Goal: Find specific page/section: Find specific page/section

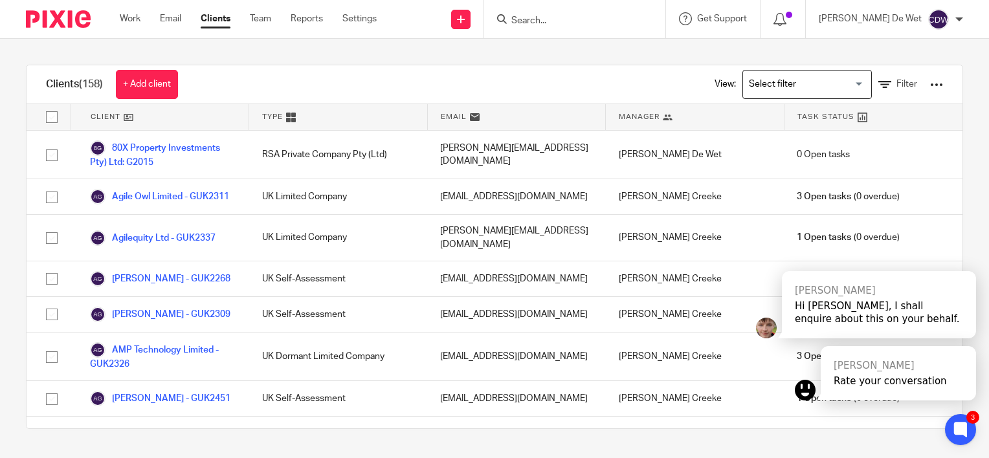
click at [594, 21] on input "Search" at bounding box center [568, 22] width 117 height 12
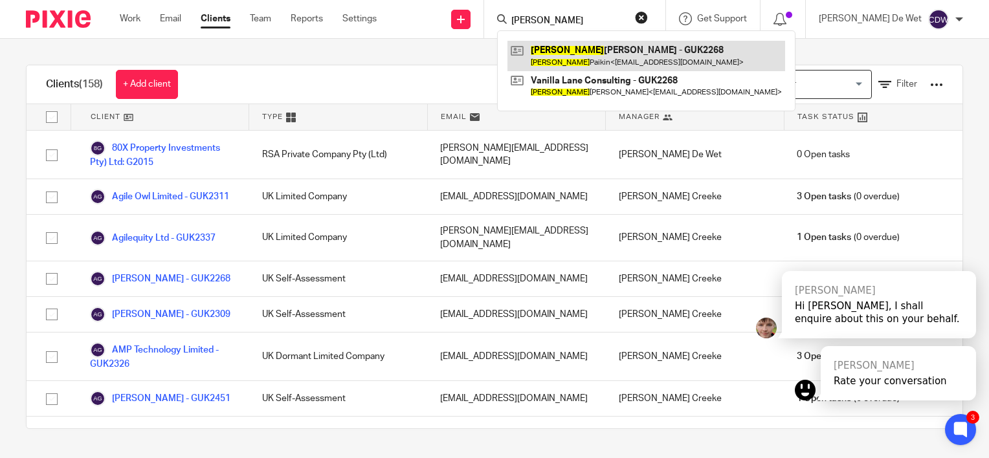
type input "amanda"
click at [603, 52] on link at bounding box center [647, 56] width 278 height 30
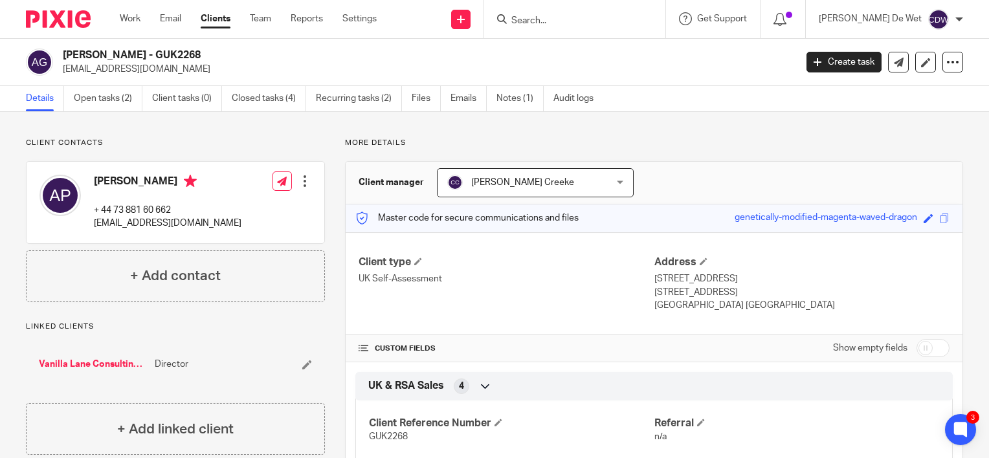
click at [585, 20] on input "Search" at bounding box center [568, 22] width 117 height 12
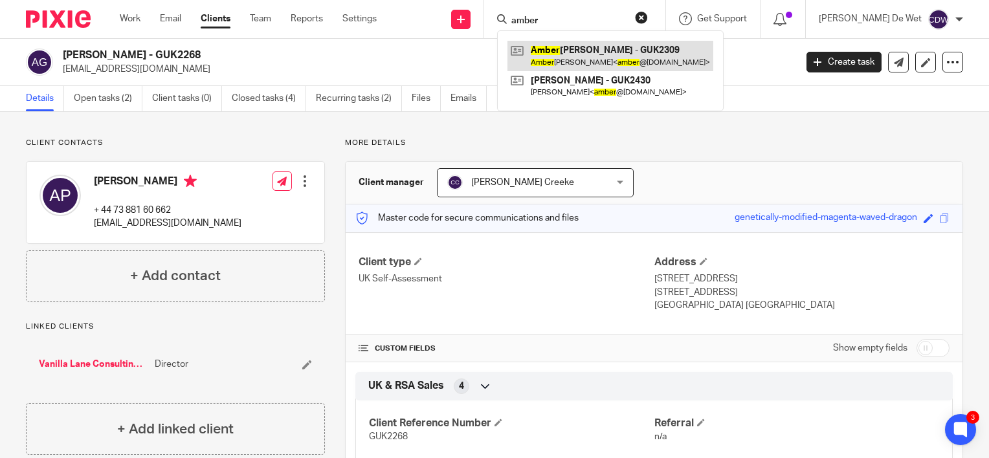
type input "amber"
click at [605, 54] on link at bounding box center [611, 56] width 206 height 30
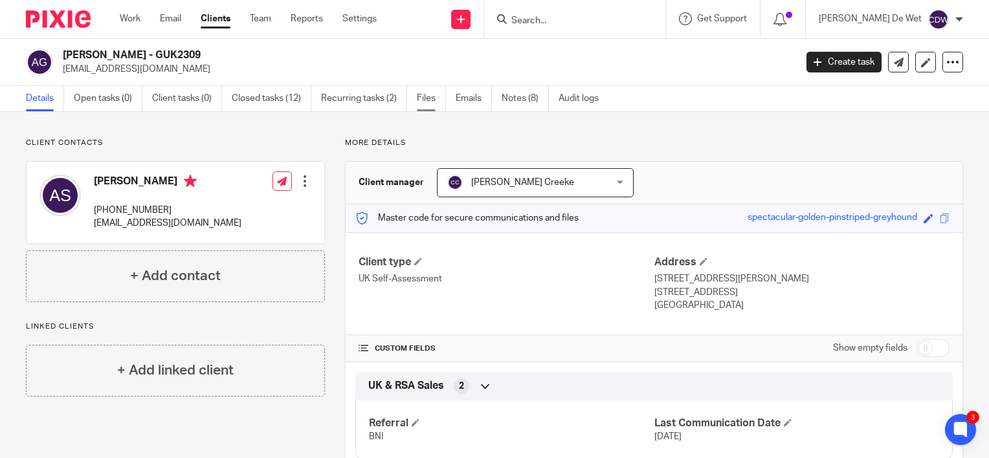
click at [431, 104] on link "Files" at bounding box center [431, 98] width 29 height 25
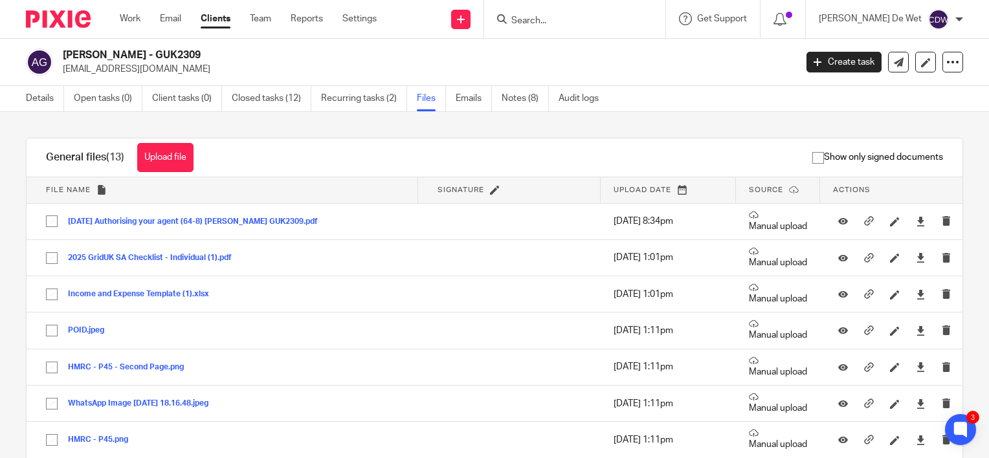
click at [594, 23] on input "Search" at bounding box center [568, 22] width 117 height 12
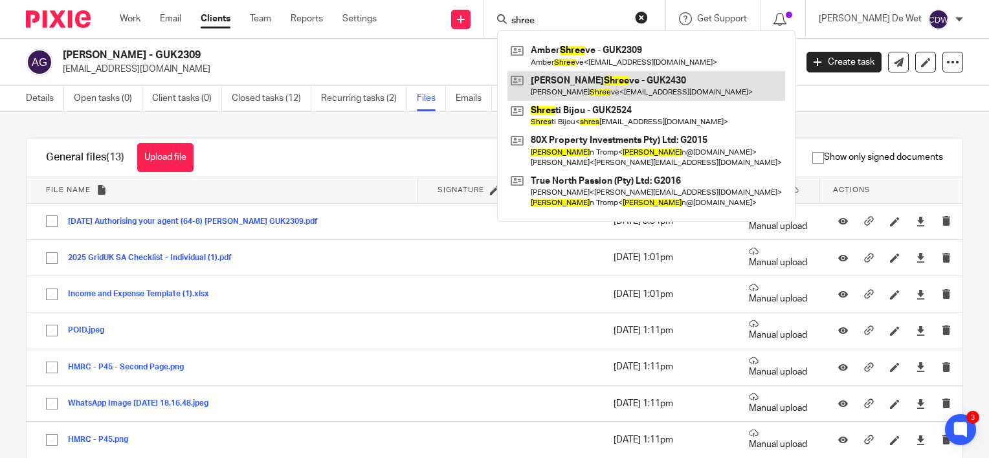
type input "shree"
click at [660, 89] on link at bounding box center [647, 86] width 278 height 30
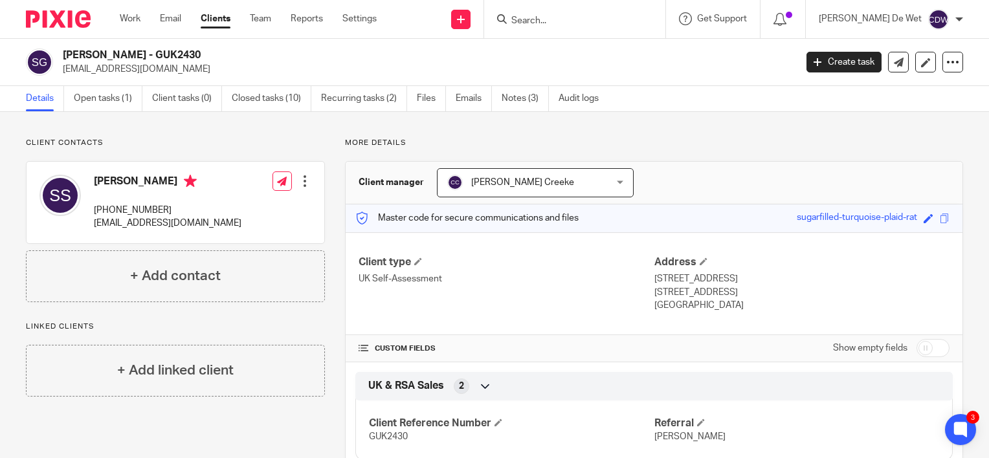
click at [588, 16] on input "Search" at bounding box center [568, 22] width 117 height 12
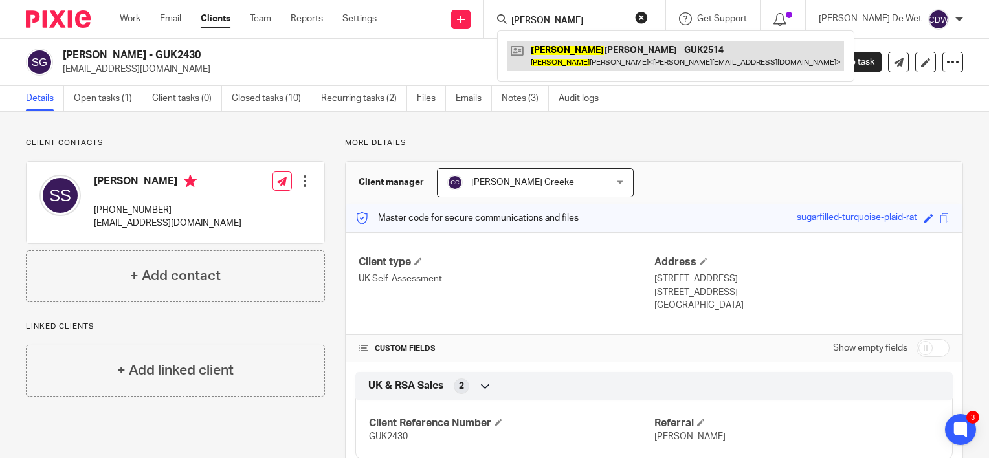
type input "ariana"
click at [618, 49] on link at bounding box center [676, 56] width 337 height 30
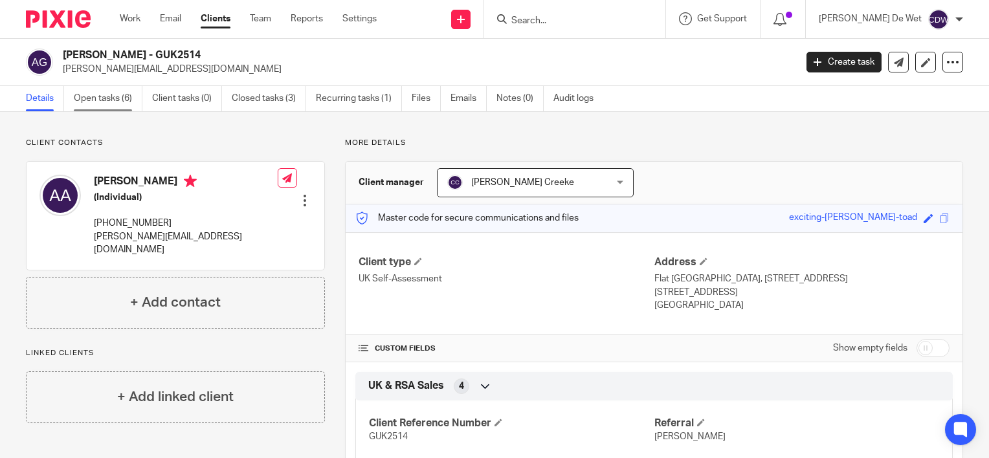
click at [120, 110] on link "Open tasks (6)" at bounding box center [108, 98] width 69 height 25
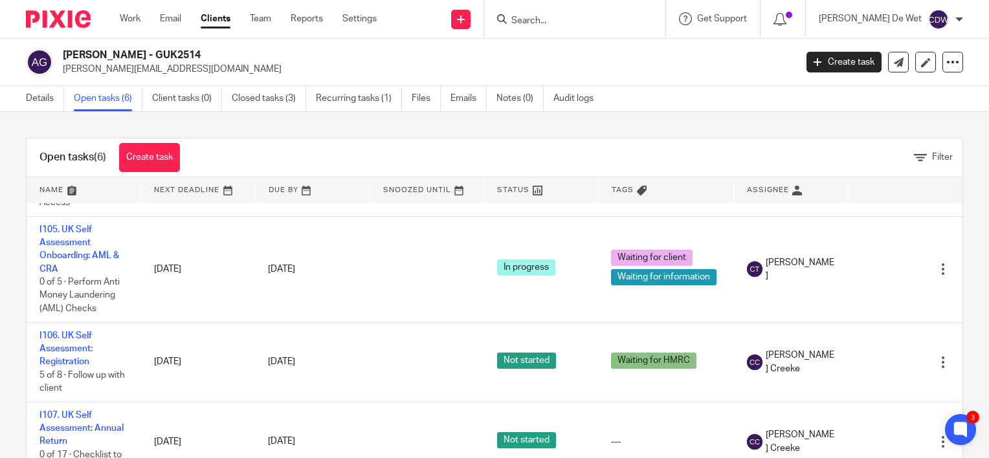
scroll to position [311, 0]
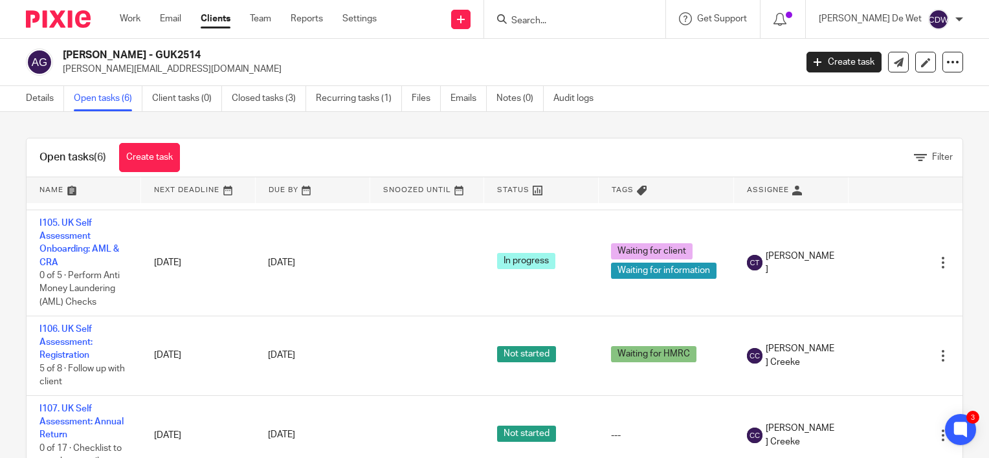
click at [590, 23] on input "Search" at bounding box center [568, 22] width 117 height 12
type input "g"
click at [620, 28] on div at bounding box center [574, 19] width 181 height 38
click at [620, 25] on input "Search" at bounding box center [568, 22] width 117 height 12
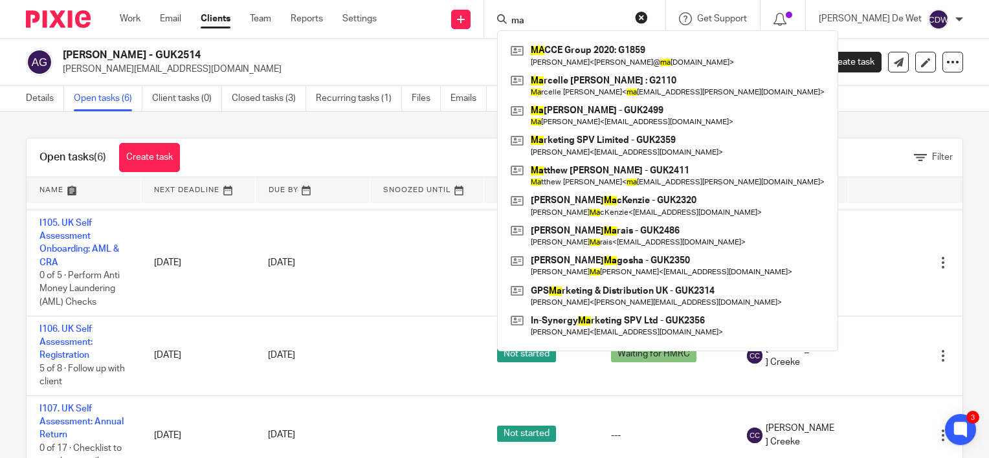
type input "m"
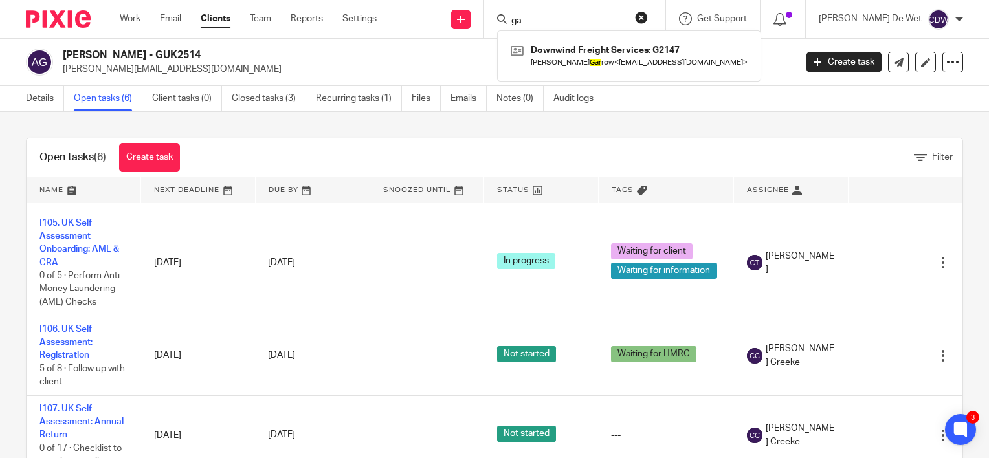
type input "g"
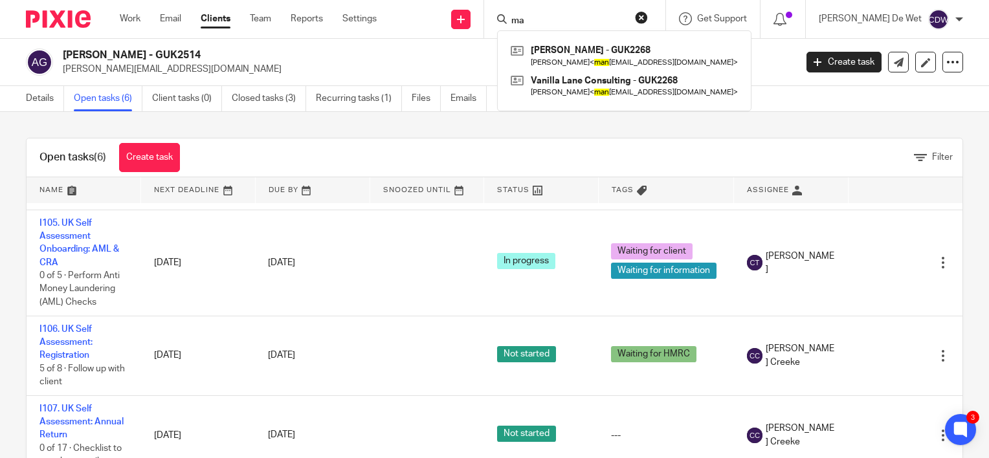
type input "m"
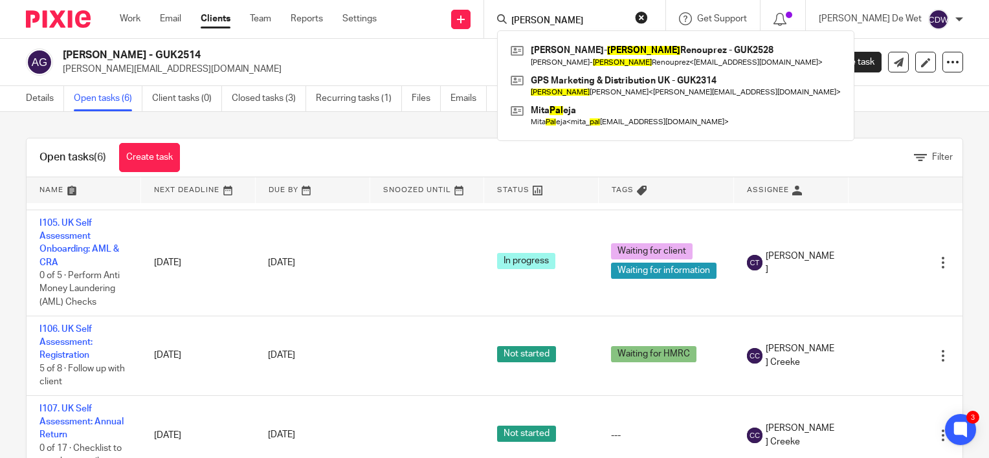
type input "paul"
drag, startPoint x: 585, startPoint y: 18, endPoint x: 464, endPoint y: -8, distance: 123.2
click at [464, 0] on html "Work Email Clients Team Reports Settings Work Email Clients Team Reports Settin…" at bounding box center [494, 229] width 989 height 458
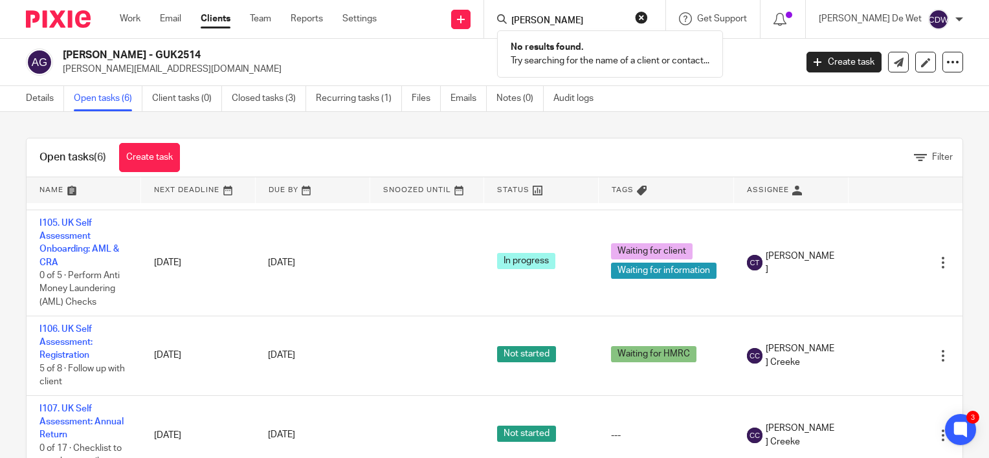
type input "gordon"
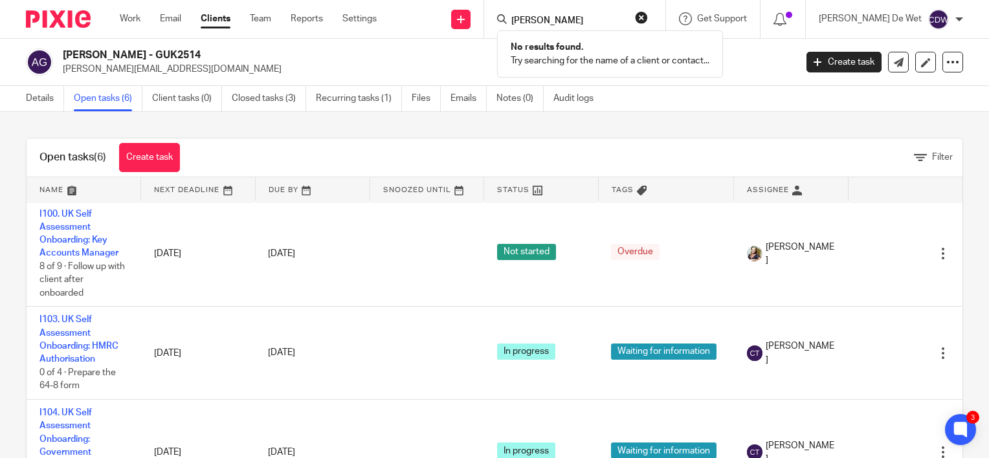
scroll to position [0, 0]
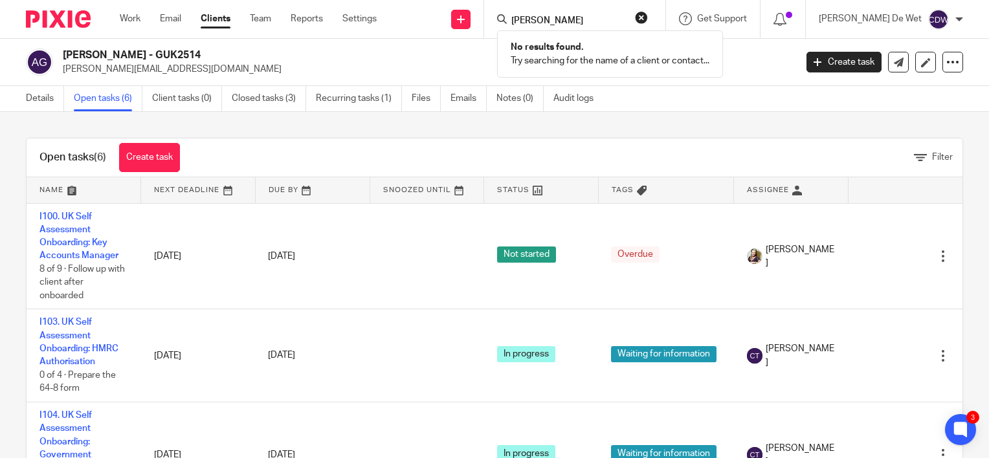
drag, startPoint x: 610, startPoint y: 23, endPoint x: 477, endPoint y: 10, distance: 133.4
click at [477, 10] on div "Send new email Create task Add client Request signature gordon No results found…" at bounding box center [692, 19] width 593 height 38
type input "simone"
